Goal: Connect with others: Connect with others

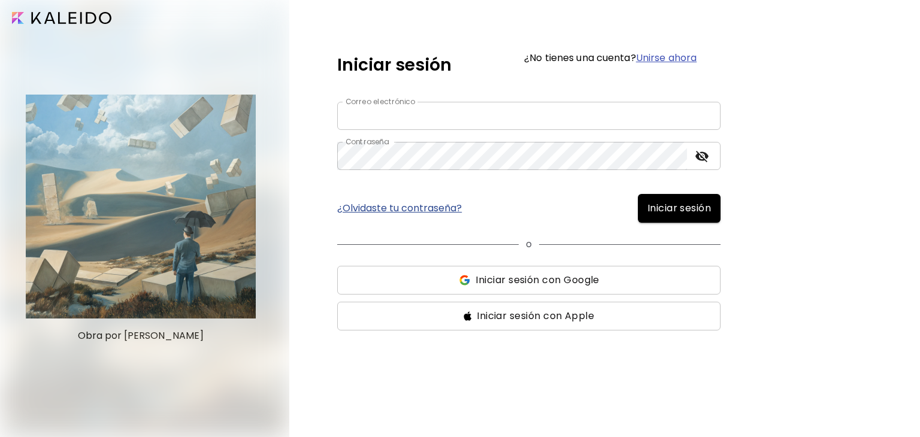
type input "**********"
click at [659, 211] on span "Iniciar sesión" at bounding box center [678, 208] width 63 height 14
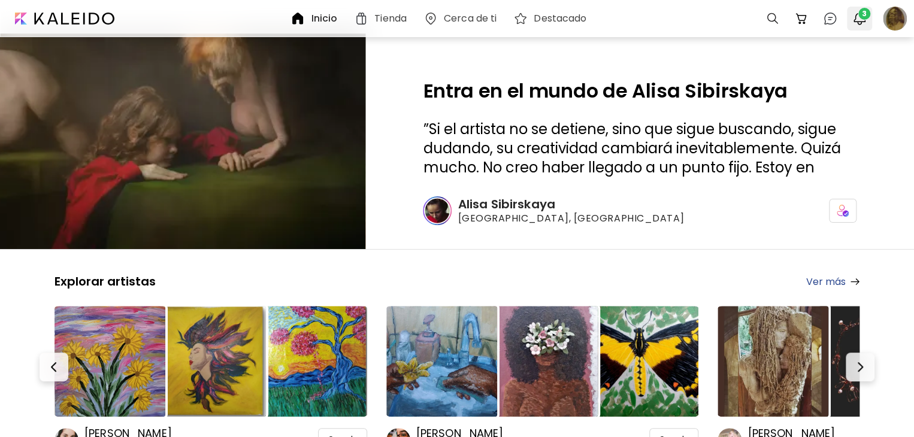
click at [860, 29] on div at bounding box center [859, 19] width 25 height 24
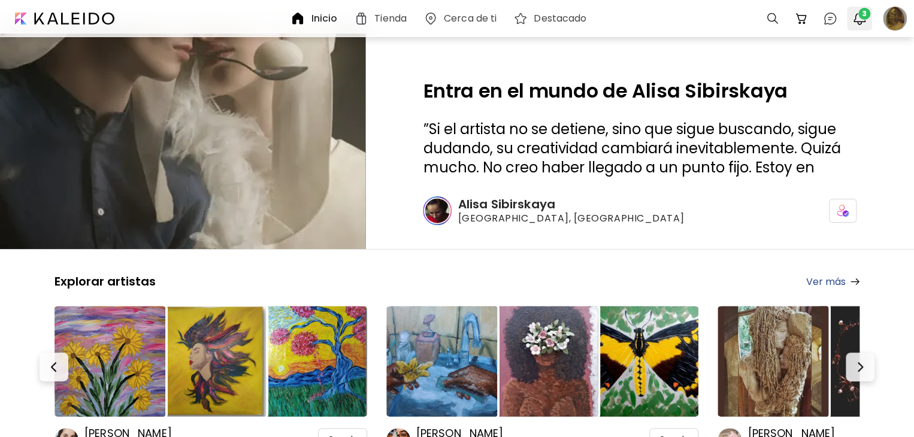
click at [862, 8] on span "3" at bounding box center [864, 14] width 12 height 12
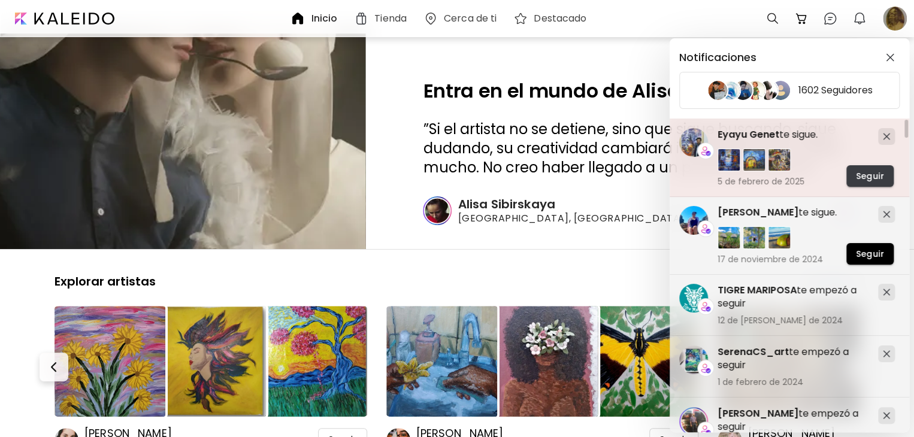
click at [860, 180] on span "Seguir" at bounding box center [869, 176] width 28 height 13
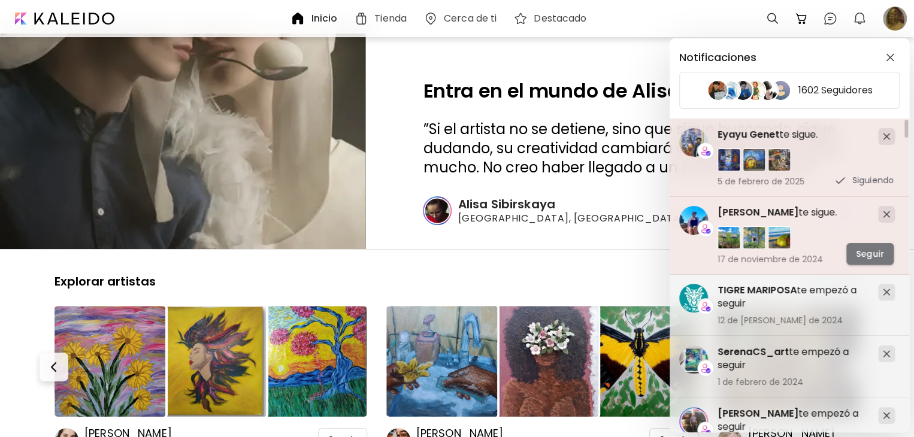
click at [865, 256] on span "Seguir" at bounding box center [869, 254] width 28 height 13
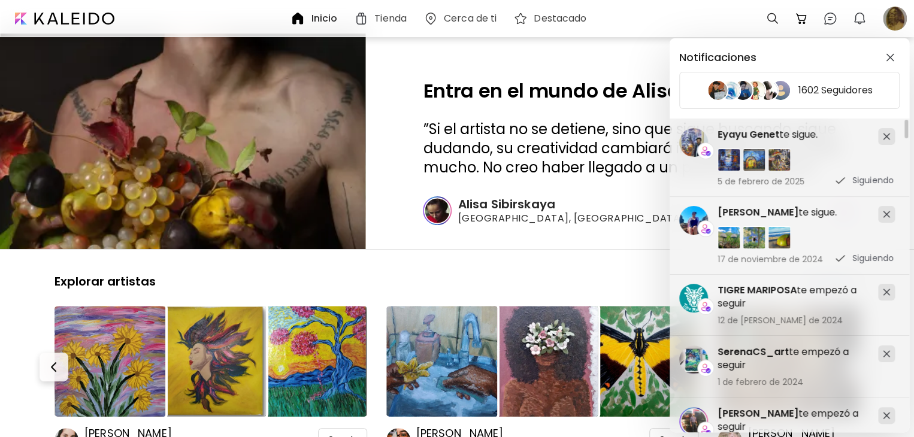
click at [891, 20] on div "Notificaciones 1602 Seguidores SerenaCS_art te empezó a seguir 1 de febrero de …" at bounding box center [457, 218] width 914 height 437
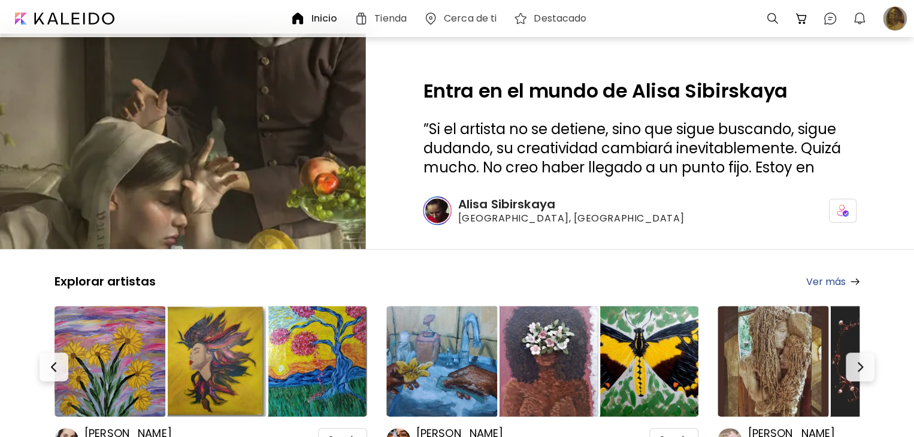
click at [891, 20] on div at bounding box center [894, 18] width 26 height 26
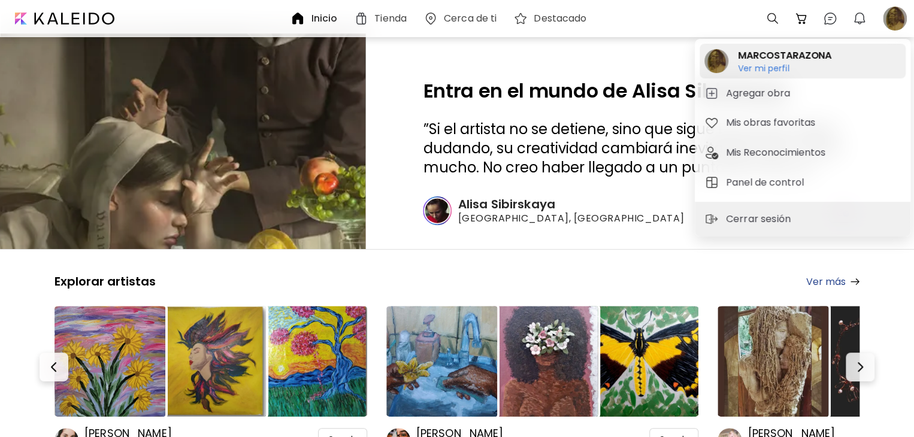
click at [761, 59] on h2 "MARCOSTARAZONA" at bounding box center [784, 55] width 93 height 14
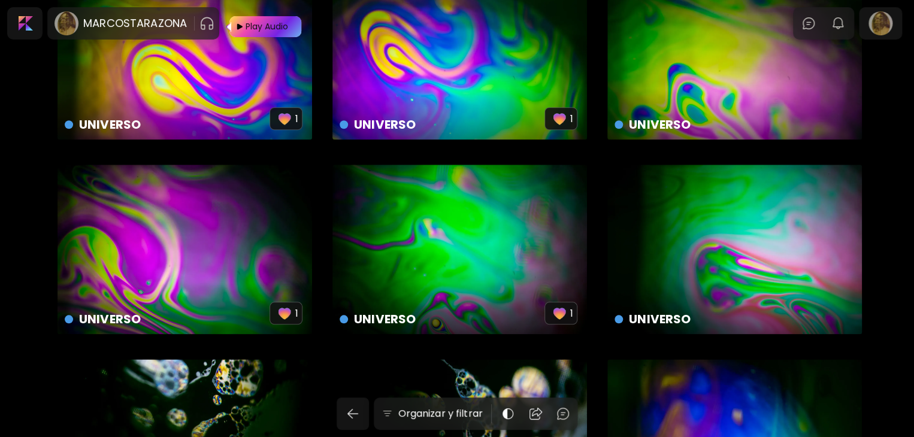
scroll to position [2789, 0]
